Goal: Task Accomplishment & Management: Use online tool/utility

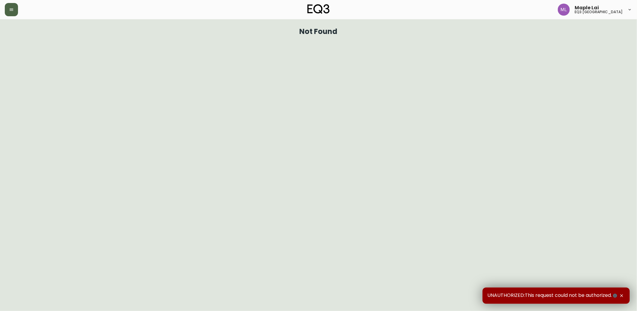
click at [10, 7] on button "button" at bounding box center [11, 9] width 13 height 13
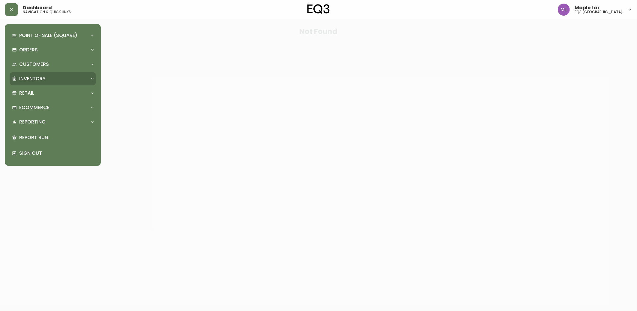
click at [31, 80] on p "Inventory" at bounding box center [32, 78] width 26 height 7
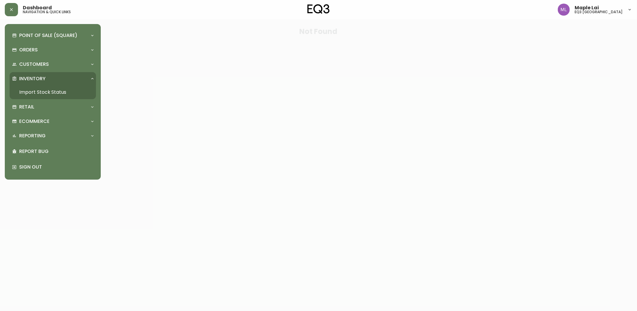
click at [35, 91] on link "Import Stock Status" at bounding box center [53, 92] width 86 height 14
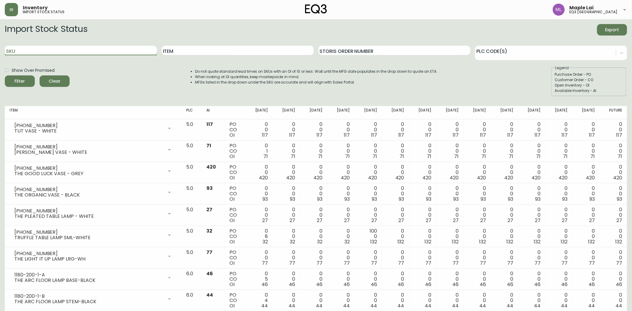
click at [85, 49] on input "SKU" at bounding box center [81, 51] width 152 height 10
paste input "[PHONE_NUMBER]"
type input "[PHONE_NUMBER]"
click at [5, 75] on button "Filter" at bounding box center [20, 80] width 30 height 11
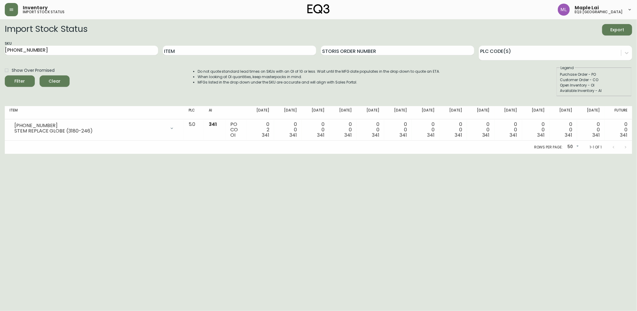
click at [11, 154] on html "Inventory import stock status Maple Lai eq3 [GEOGRAPHIC_DATA] Import Stock Stat…" at bounding box center [318, 77] width 637 height 154
